Goal: Information Seeking & Learning: Learn about a topic

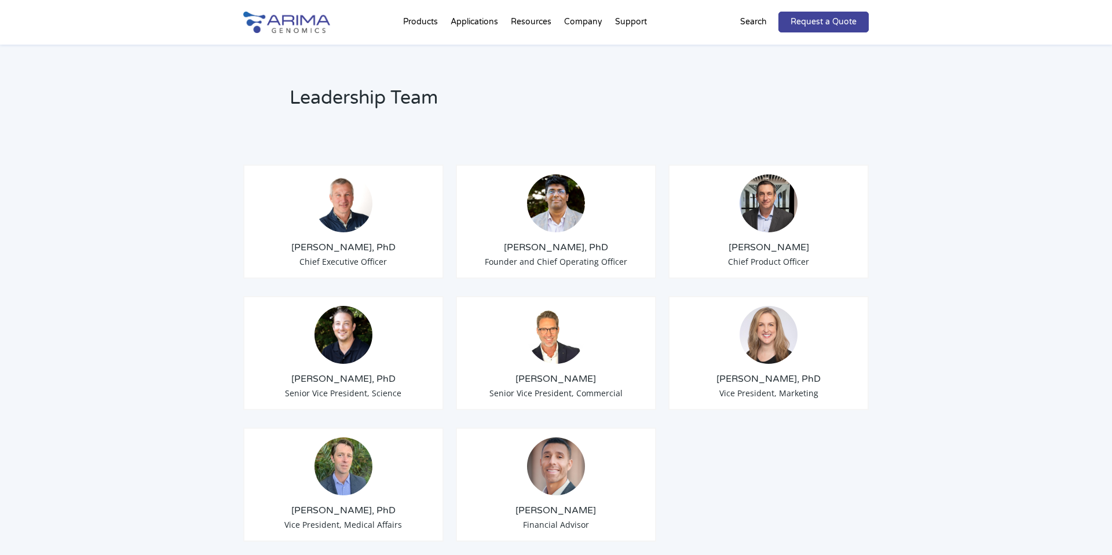
scroll to position [888, 0]
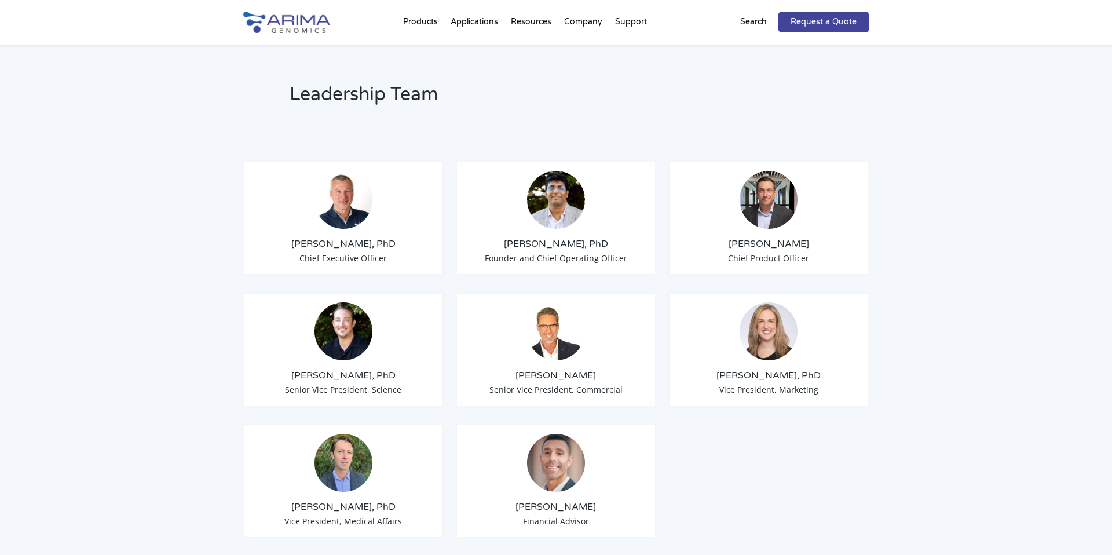
click at [308, 22] on img at bounding box center [286, 22] width 87 height 21
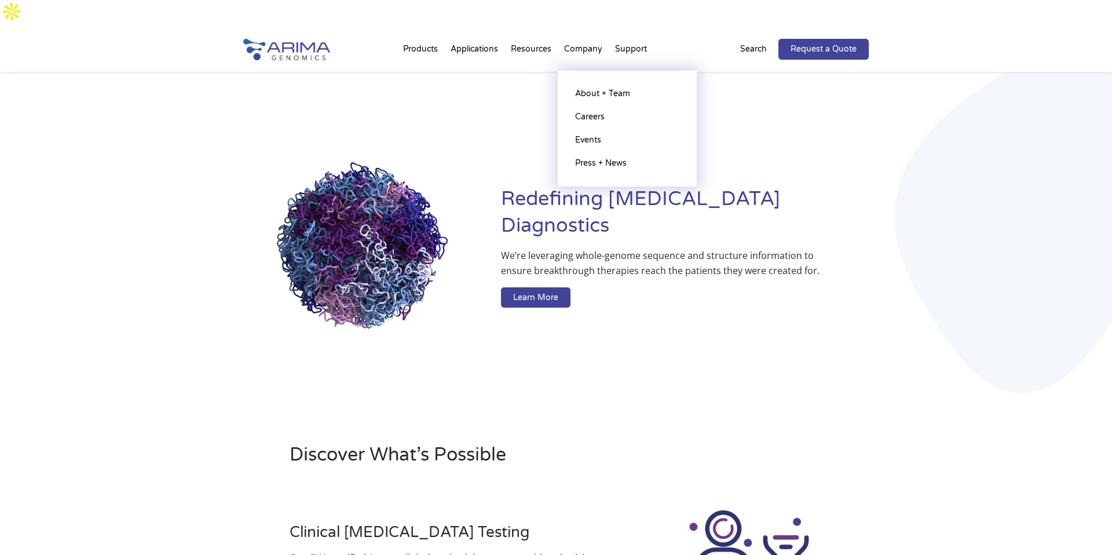
click at [585, 32] on li "Company About + Team Careers Events Press + News" at bounding box center [582, 51] width 51 height 39
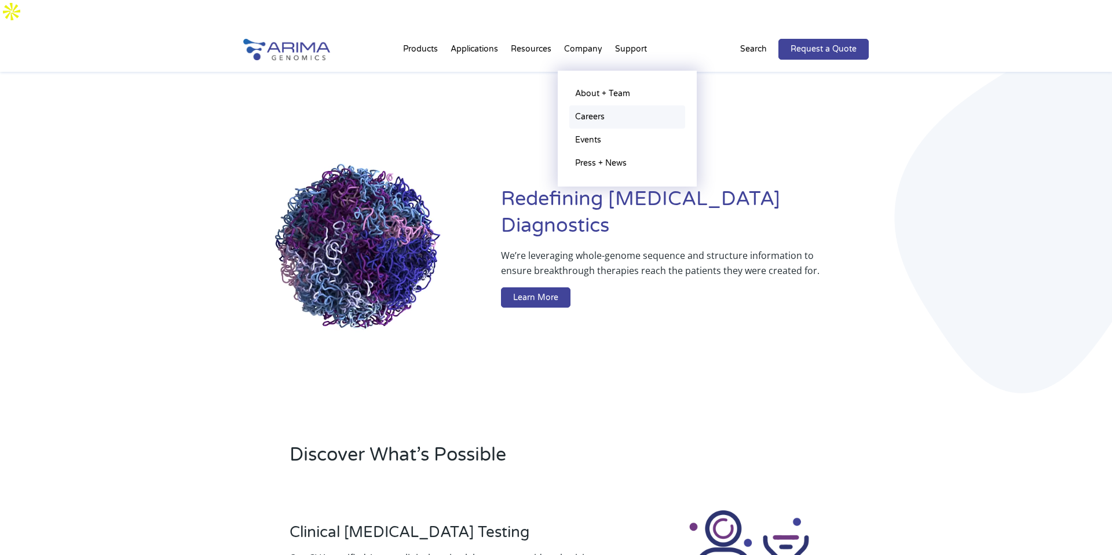
click at [597, 105] on link "Careers" at bounding box center [627, 116] width 116 height 23
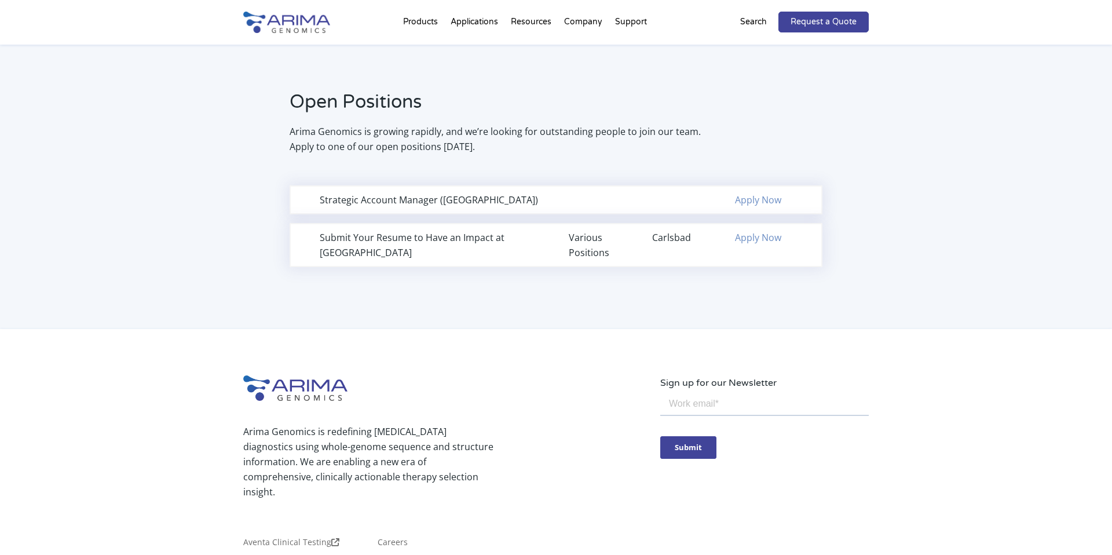
scroll to position [749, 0]
